Goal: Information Seeking & Learning: Learn about a topic

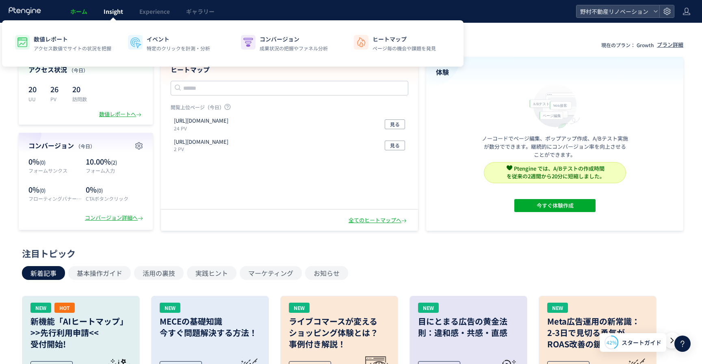
click at [106, 13] on span "Insight" at bounding box center [113, 11] width 19 height 8
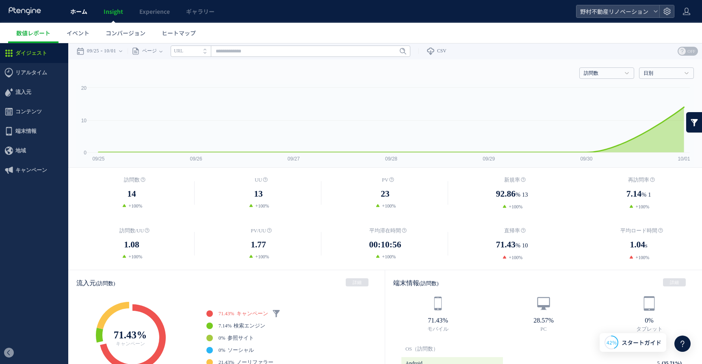
click at [76, 14] on span "ホーム" at bounding box center [78, 11] width 17 height 8
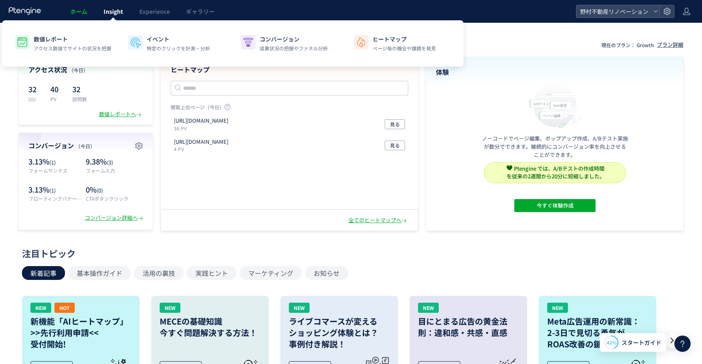
click at [115, 14] on span "Insight" at bounding box center [113, 11] width 19 height 8
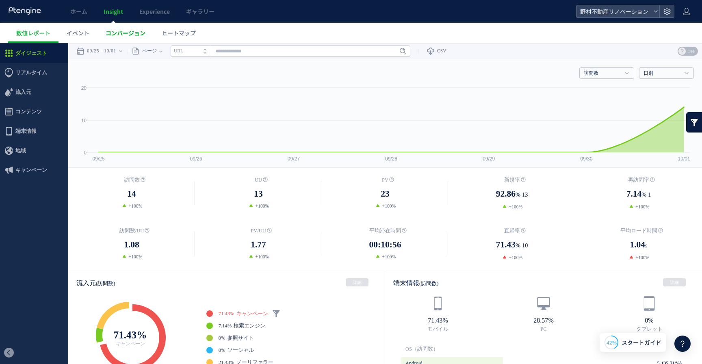
click at [116, 39] on link "コンバージョン" at bounding box center [125, 33] width 56 height 20
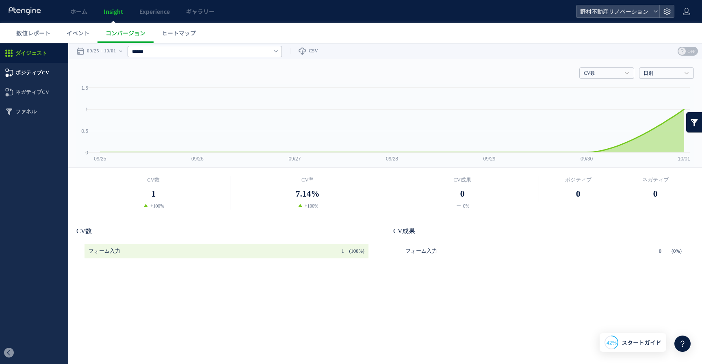
click at [41, 75] on span "ポジティブCV" at bounding box center [32, 72] width 34 height 19
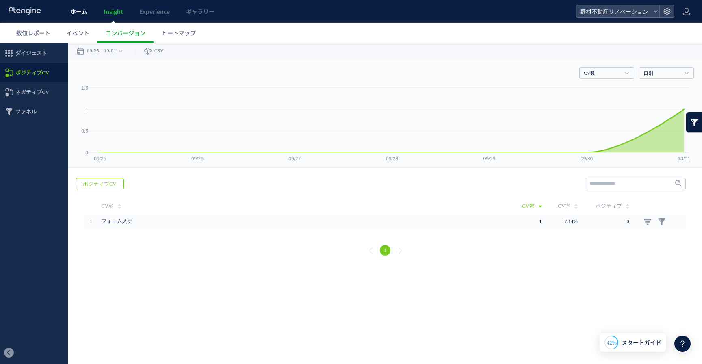
click at [80, 12] on span "ホーム" at bounding box center [78, 11] width 17 height 8
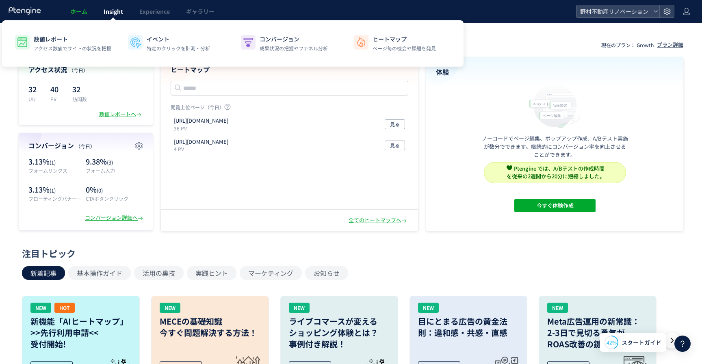
click at [105, 13] on span "Insight" at bounding box center [113, 11] width 19 height 8
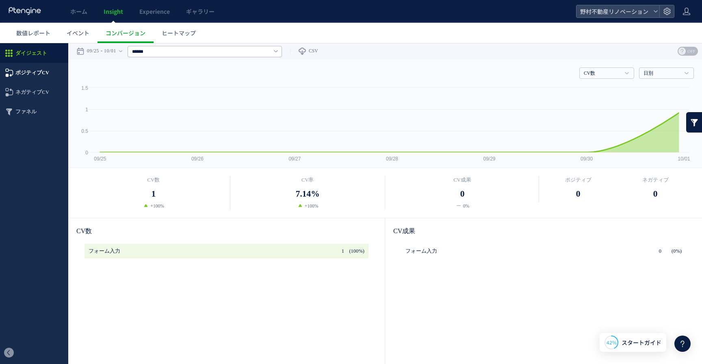
click at [34, 73] on span "ポジティブCV" at bounding box center [32, 72] width 34 height 19
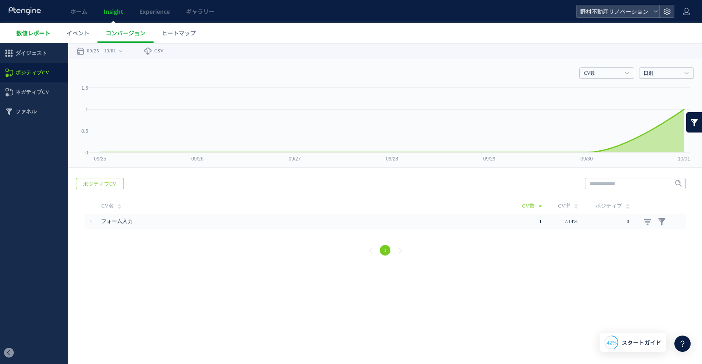
click at [44, 30] on span "数値レポート" at bounding box center [33, 33] width 34 height 8
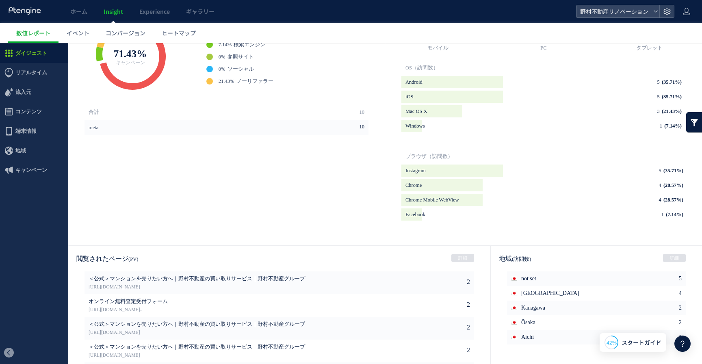
scroll to position [358, 0]
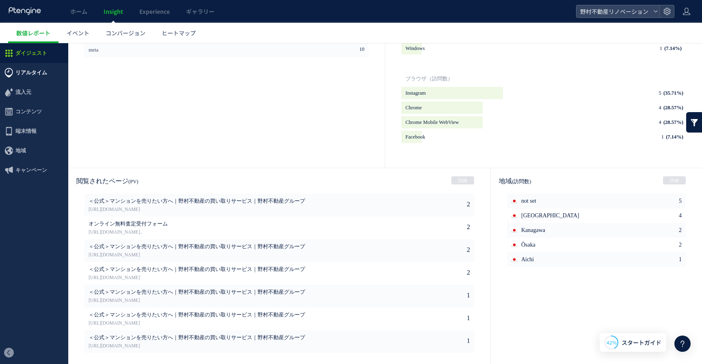
click at [38, 79] on span "リアルタイム" at bounding box center [31, 72] width 32 height 19
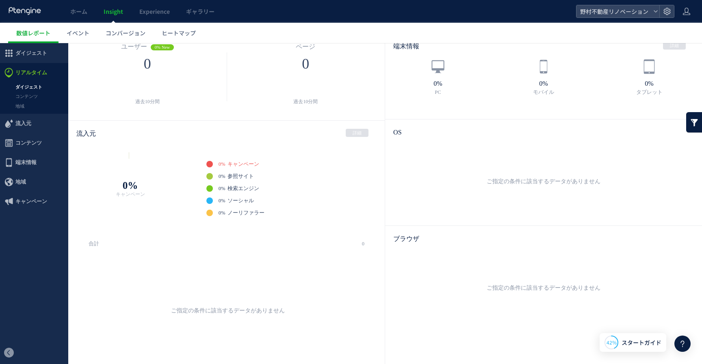
scroll to position [41, 0]
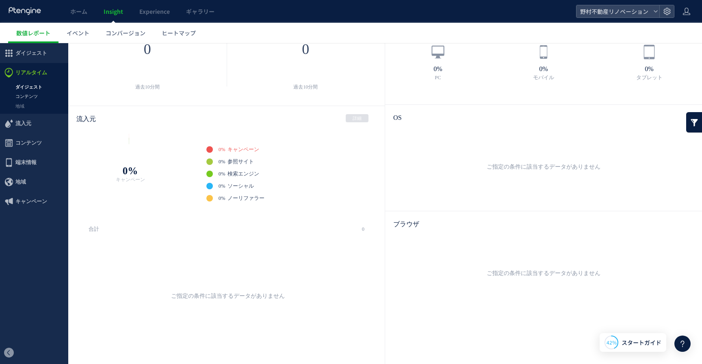
click at [32, 98] on link "コンテンツ" at bounding box center [34, 96] width 68 height 9
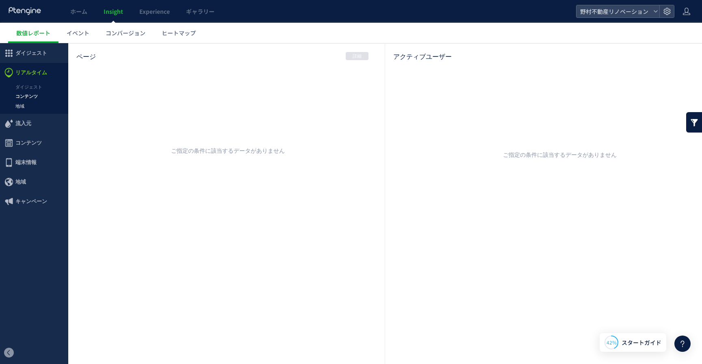
click at [26, 107] on link "地域" at bounding box center [34, 105] width 68 height 9
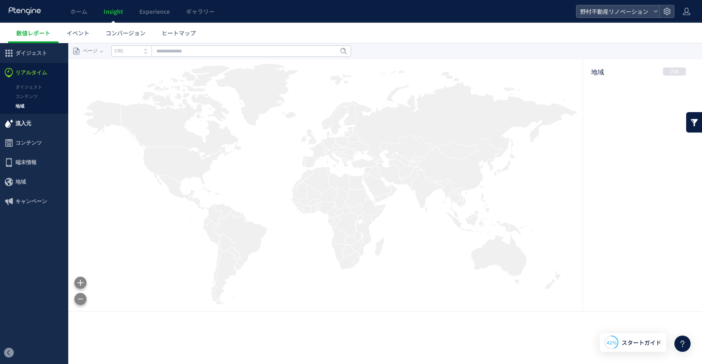
click at [24, 123] on span "流入元" at bounding box center [23, 123] width 16 height 19
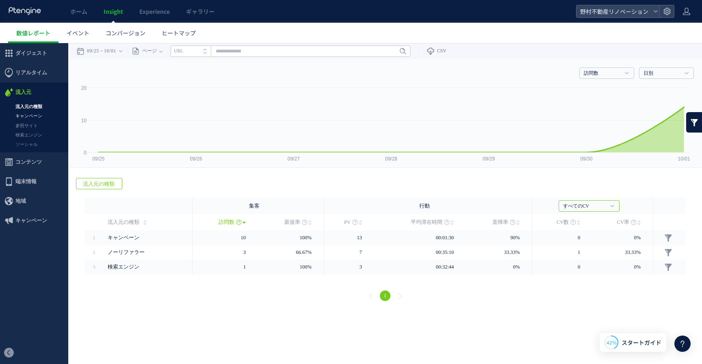
click at [31, 112] on link "キャンペーン" at bounding box center [34, 115] width 68 height 9
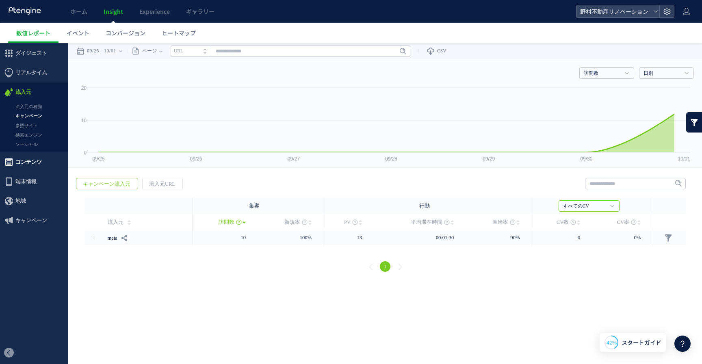
click at [28, 161] on span "コンテンツ" at bounding box center [28, 161] width 26 height 19
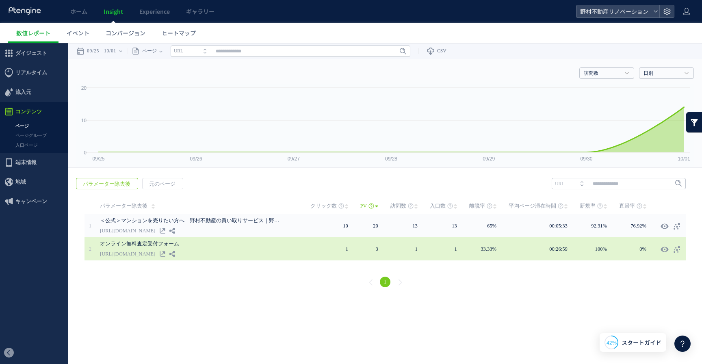
click at [253, 253] on div "オンライン無料査定受付フォーム [URL][DOMAIN_NAME]" at bounding box center [205, 248] width 210 height 23
click at [175, 255] on icon at bounding box center [172, 254] width 6 height 6
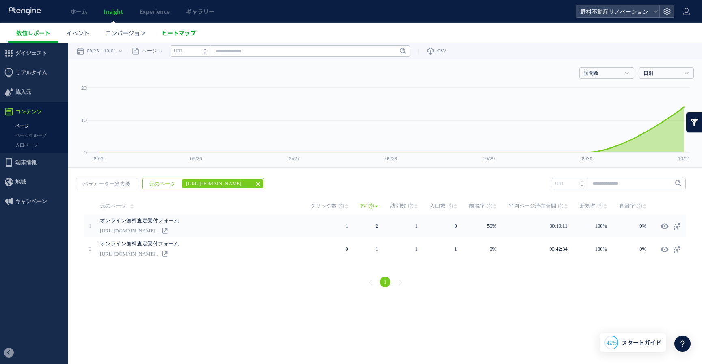
click at [170, 37] on link "ヒートマップ" at bounding box center [178, 33] width 50 height 20
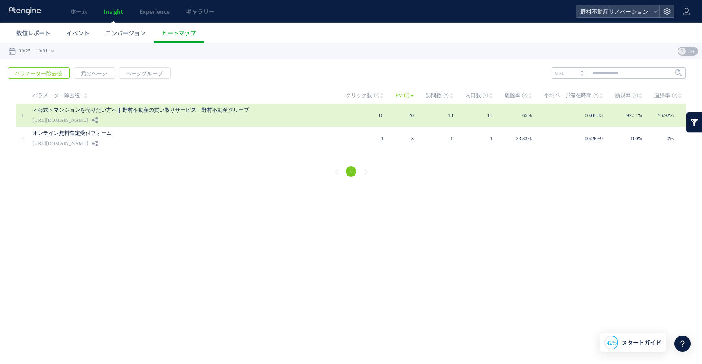
click at [88, 118] on link "[URL][DOMAIN_NAME]" at bounding box center [59, 120] width 55 height 10
